Goal: Task Accomplishment & Management: Manage account settings

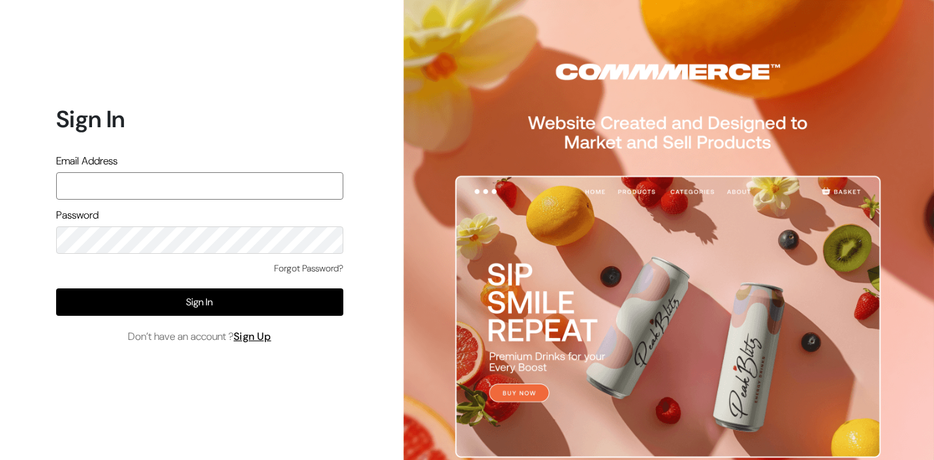
click at [256, 194] on input "text" at bounding box center [199, 185] width 287 height 27
paste input "rushad93@gmail.com"
type input "rushad93@gmail.com"
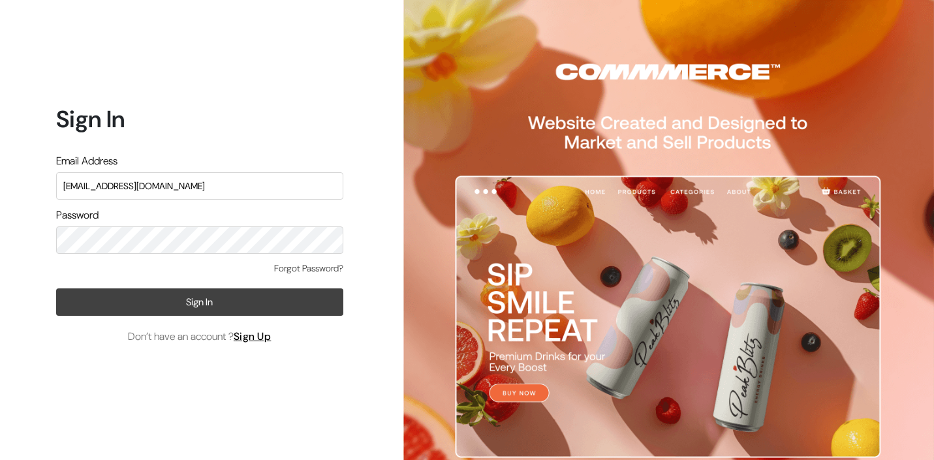
click at [272, 301] on button "Sign In" at bounding box center [199, 301] width 287 height 27
